Goal: Information Seeking & Learning: Check status

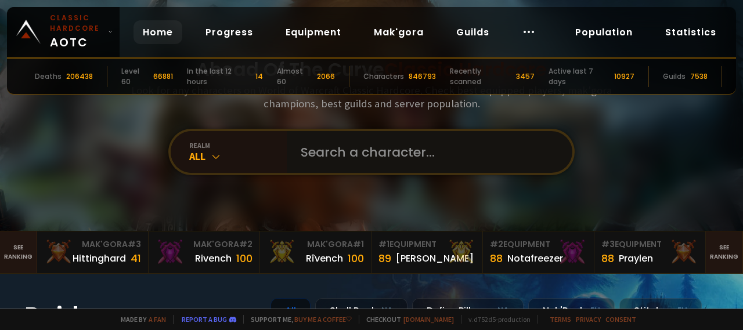
click at [328, 162] on input "text" at bounding box center [426, 152] width 265 height 42
paste input "Seppele"
type input "Seppele"
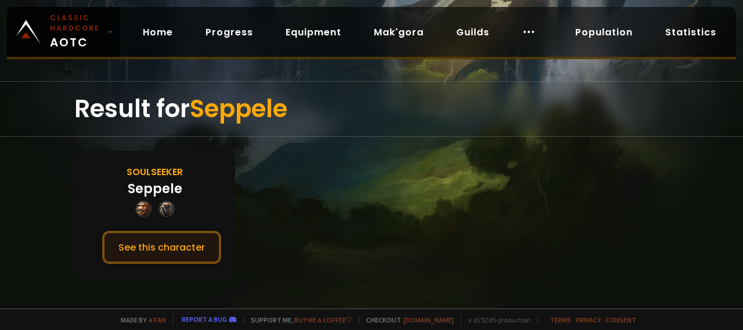
click at [194, 236] on button "See this character" at bounding box center [161, 247] width 119 height 33
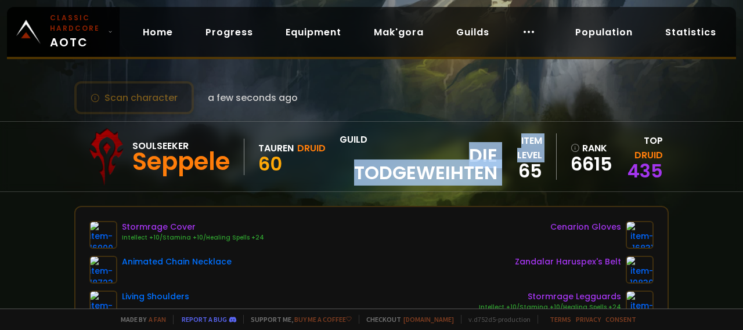
drag, startPoint x: 465, startPoint y: 154, endPoint x: 499, endPoint y: 168, distance: 37.0
click at [499, 168] on div "Soulseeker Seppele Tauren Druid 60 guild Die Todgeweihten item level 65 rank 66…" at bounding box center [371, 157] width 595 height 70
click at [491, 170] on span "Die Todgeweihten" at bounding box center [419, 164] width 158 height 35
drag, startPoint x: 466, startPoint y: 151, endPoint x: 488, endPoint y: 172, distance: 30.8
click at [488, 172] on span "Die Todgeweihten" at bounding box center [419, 164] width 158 height 35
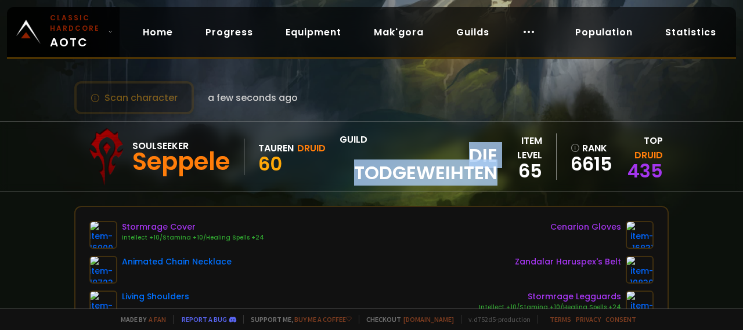
copy span "Die Todgeweihten"
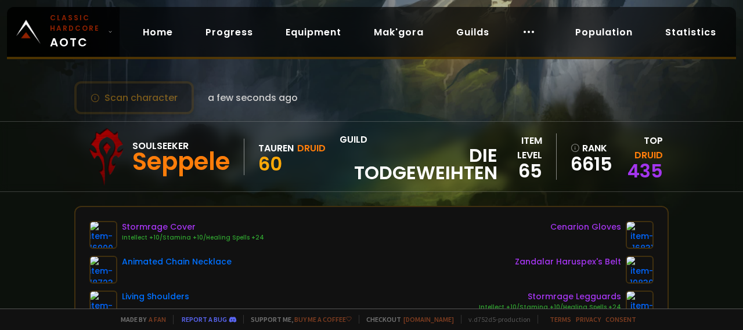
click at [193, 168] on div "Seppele" at bounding box center [181, 161] width 98 height 17
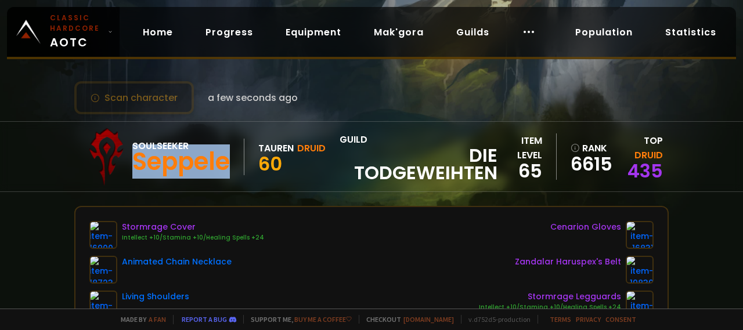
click at [193, 168] on div "Seppele" at bounding box center [181, 161] width 98 height 17
copy div "Seppele"
